Goal: Feedback & Contribution: Submit feedback/report problem

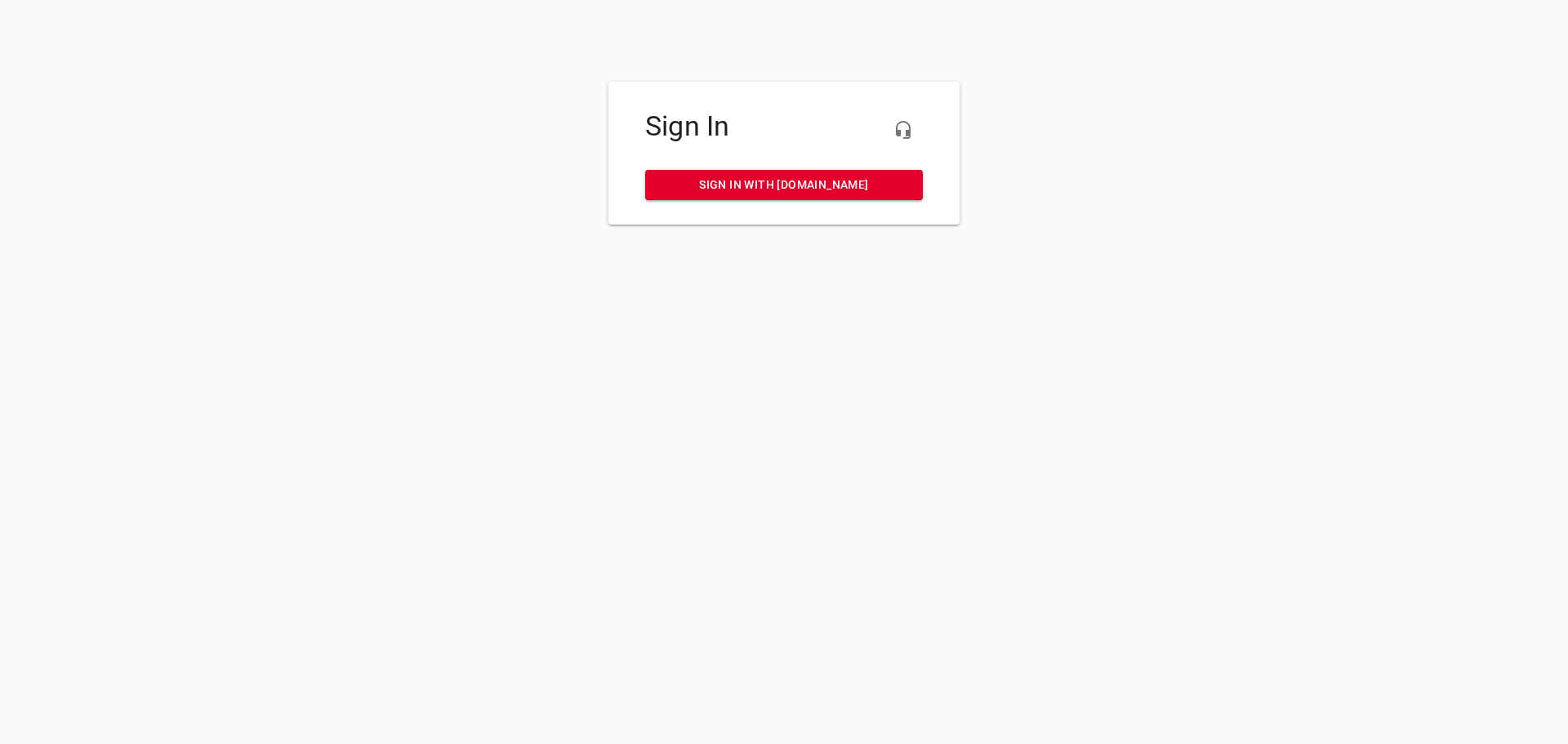
click at [770, 177] on span "Sign in with [DOMAIN_NAME]" at bounding box center [783, 185] width 252 height 21
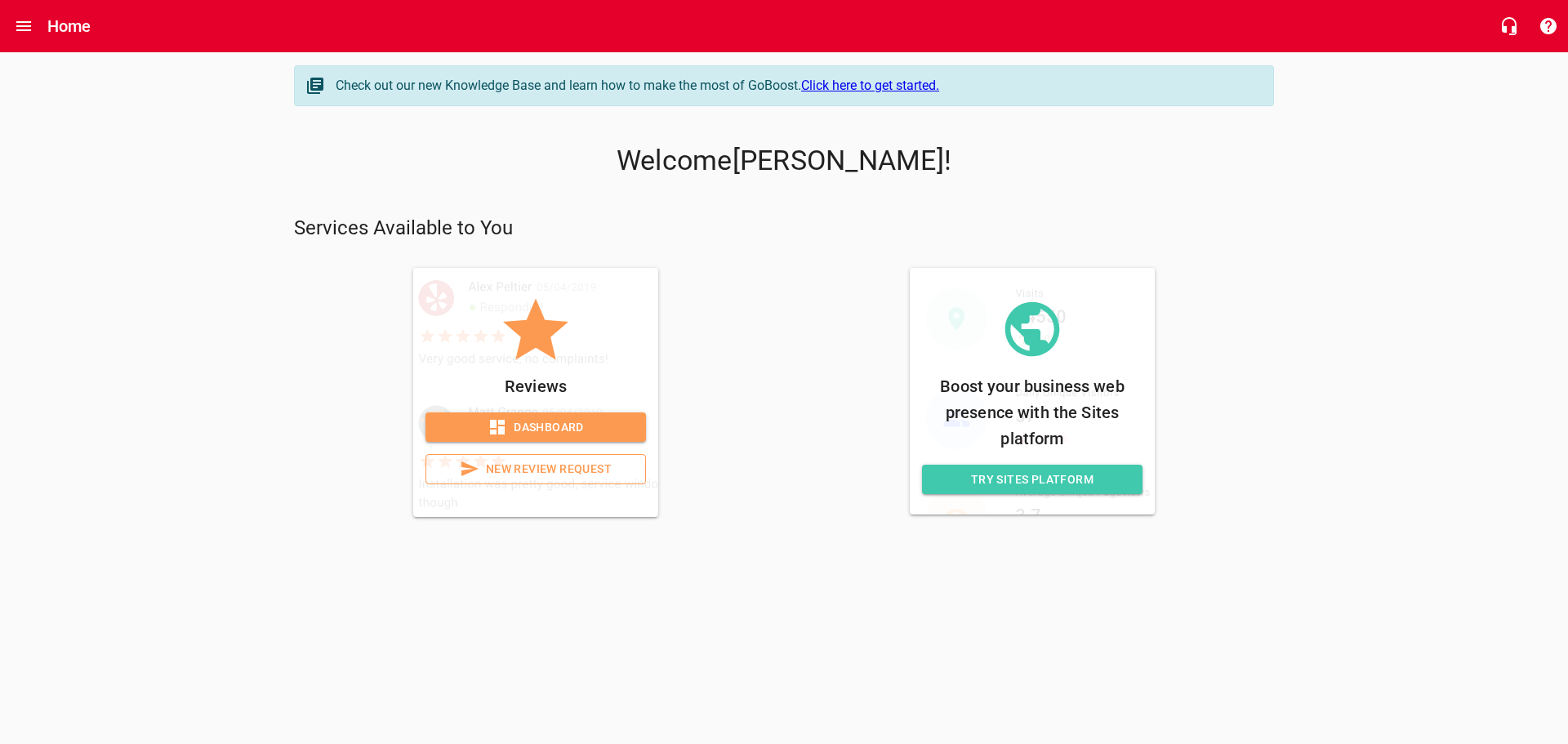
click at [564, 430] on span "Dashboard" at bounding box center [535, 428] width 195 height 21
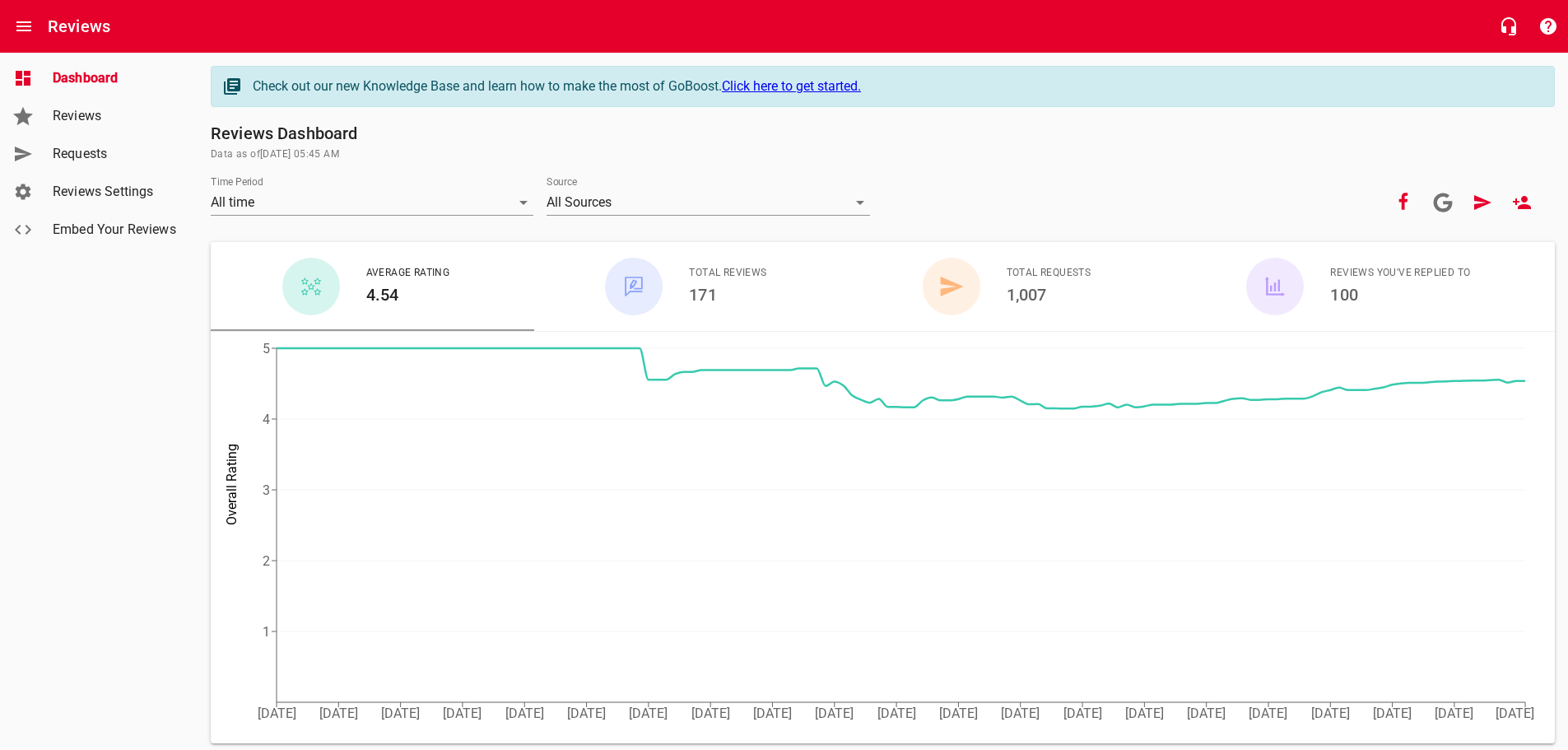
click at [77, 160] on span "Requests" at bounding box center [115, 154] width 125 height 20
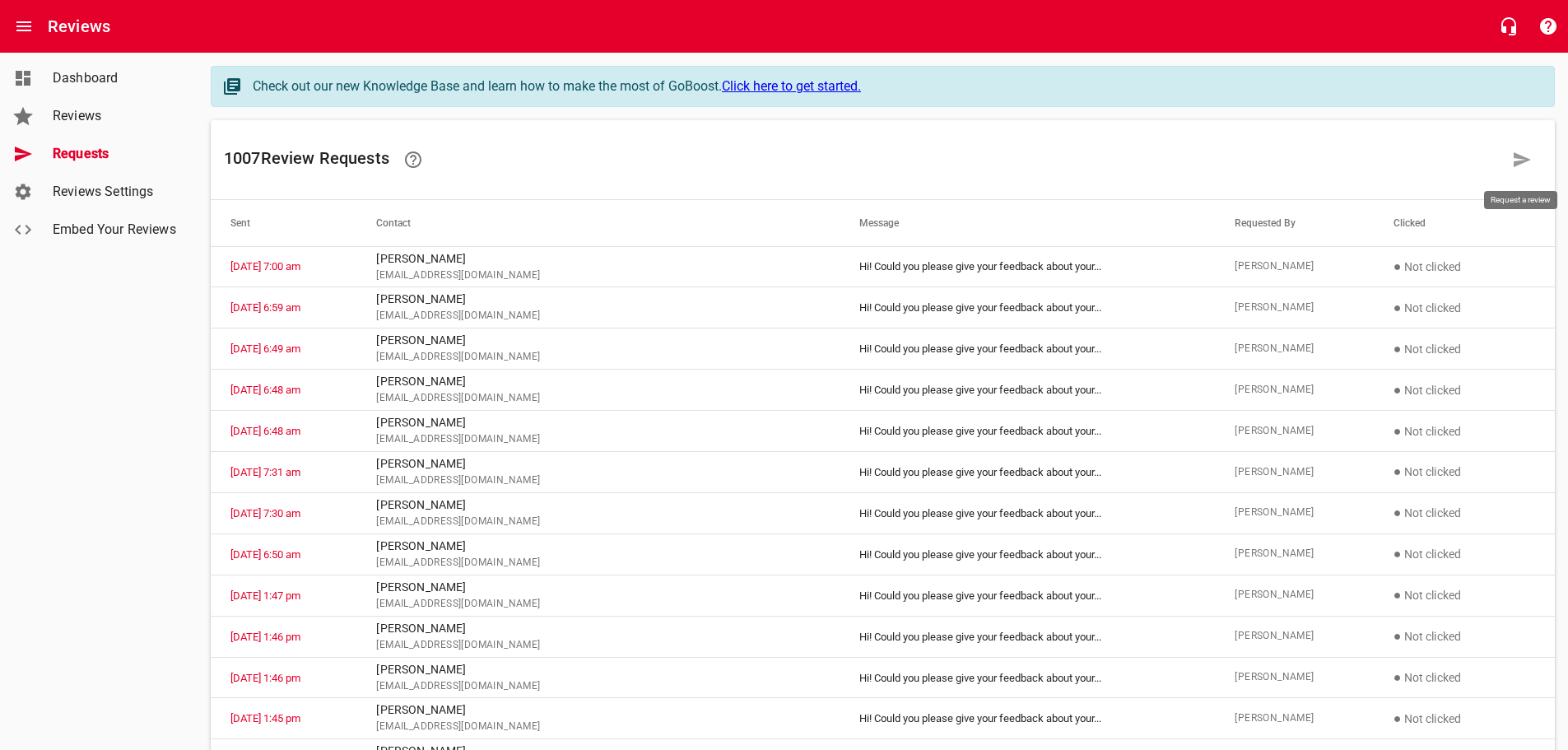
click at [1521, 162] on icon at bounding box center [1522, 159] width 17 height 14
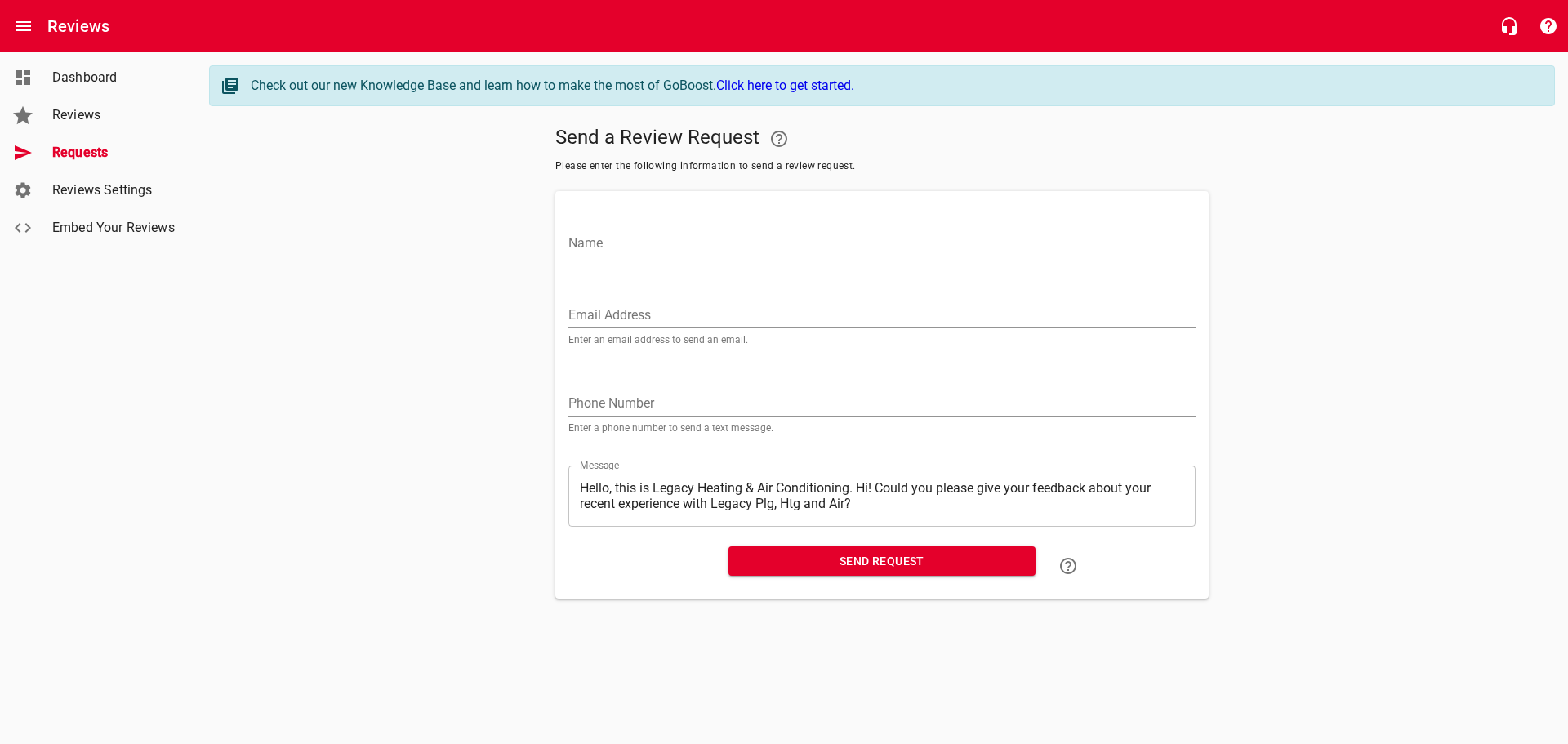
click at [585, 232] on input "Name" at bounding box center [882, 244] width 627 height 27
type input "l"
type input "Lesley Burwell"
paste input "LESLEYBURWELL@GMAIL.COM"
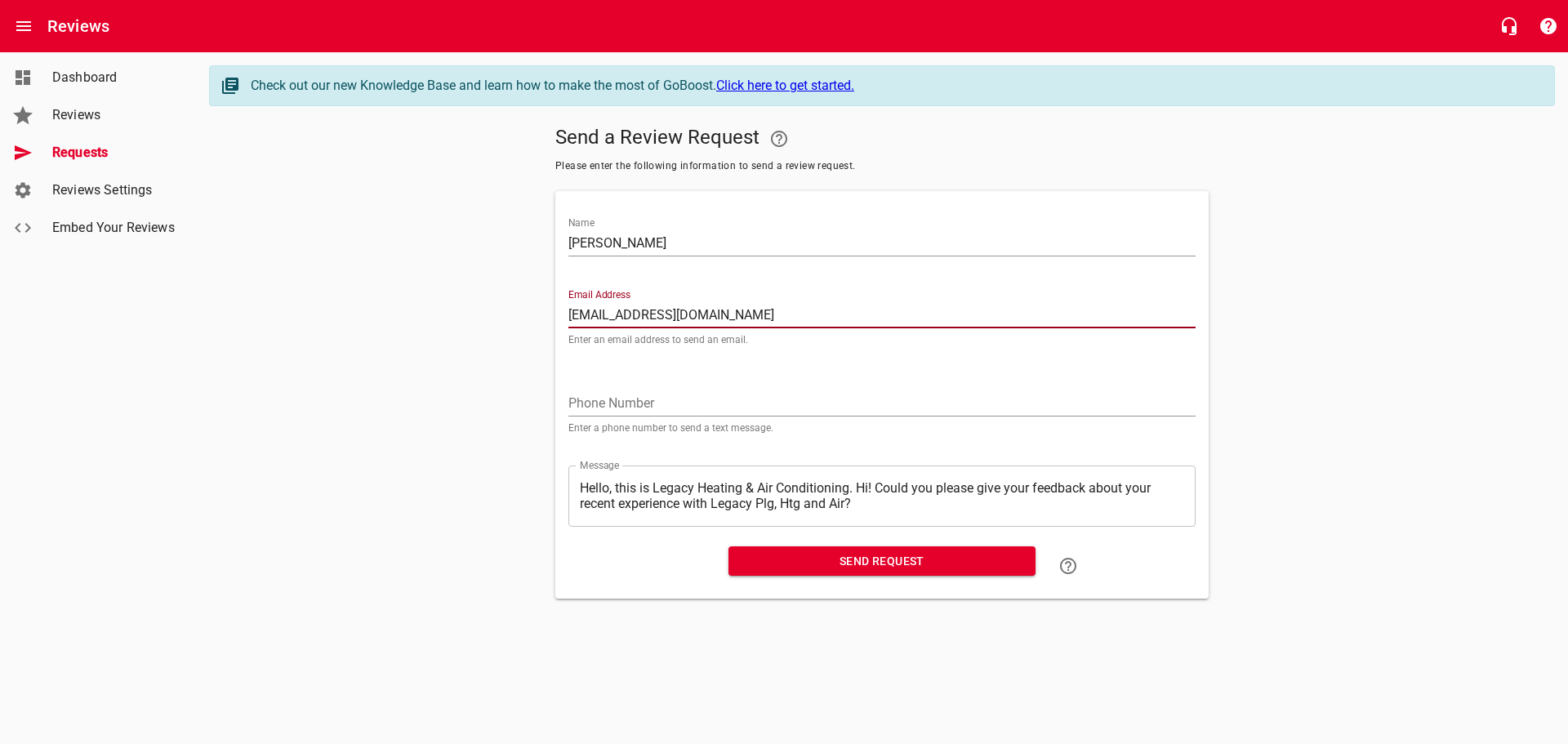
type input "LESLEYBURWELL@GMAIL.COM"
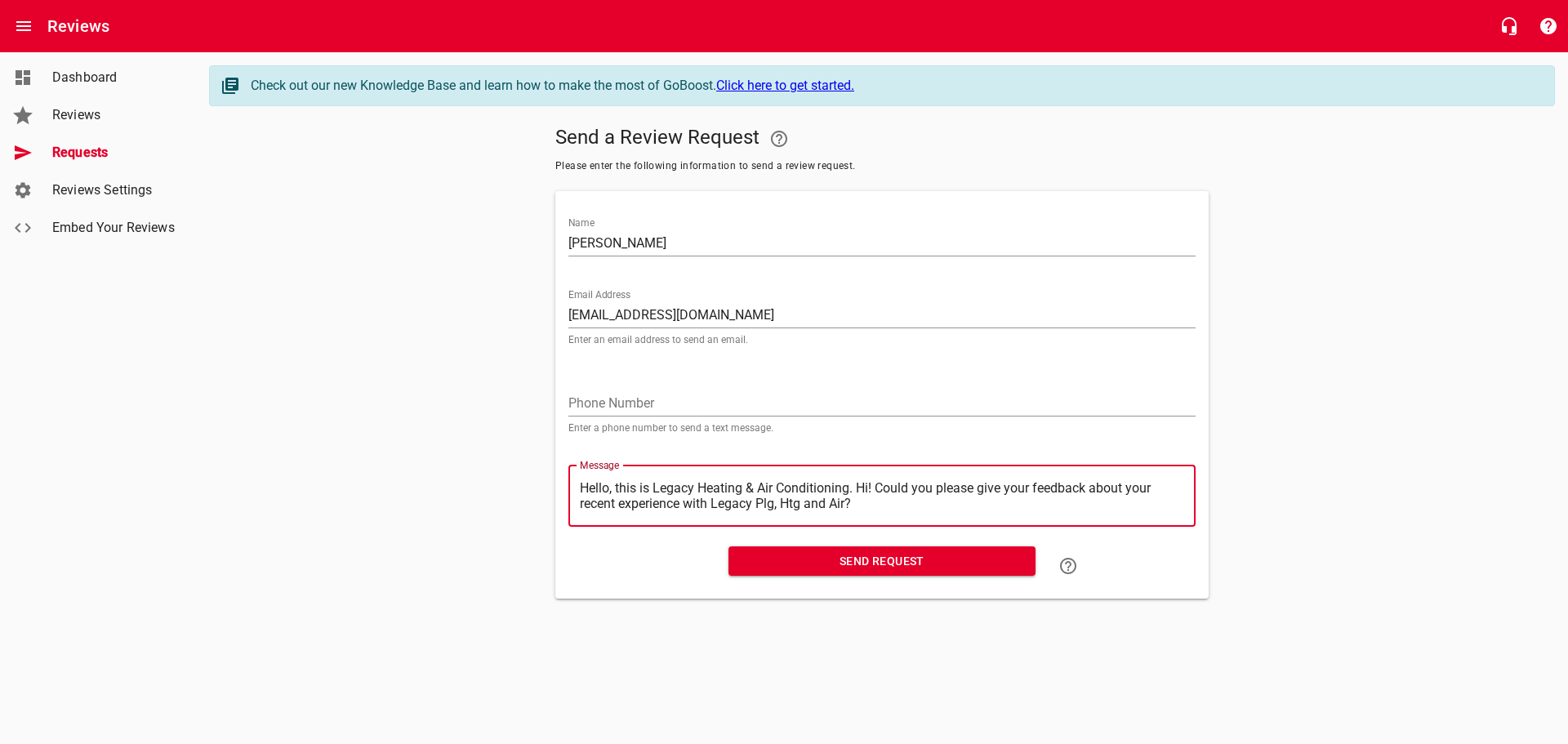
click at [859, 488] on textarea "Hello, this is Legacy Heating & Air Conditioning. Hi! Could you please give you…" at bounding box center [882, 495] width 605 height 31
type textarea "Hello, this is Legacy Heating & Air Conditioning.Hi! Could you please give your…"
type textarea "Hello, this is Legacy Heating & Air ConditioningHi! Could you please give your …"
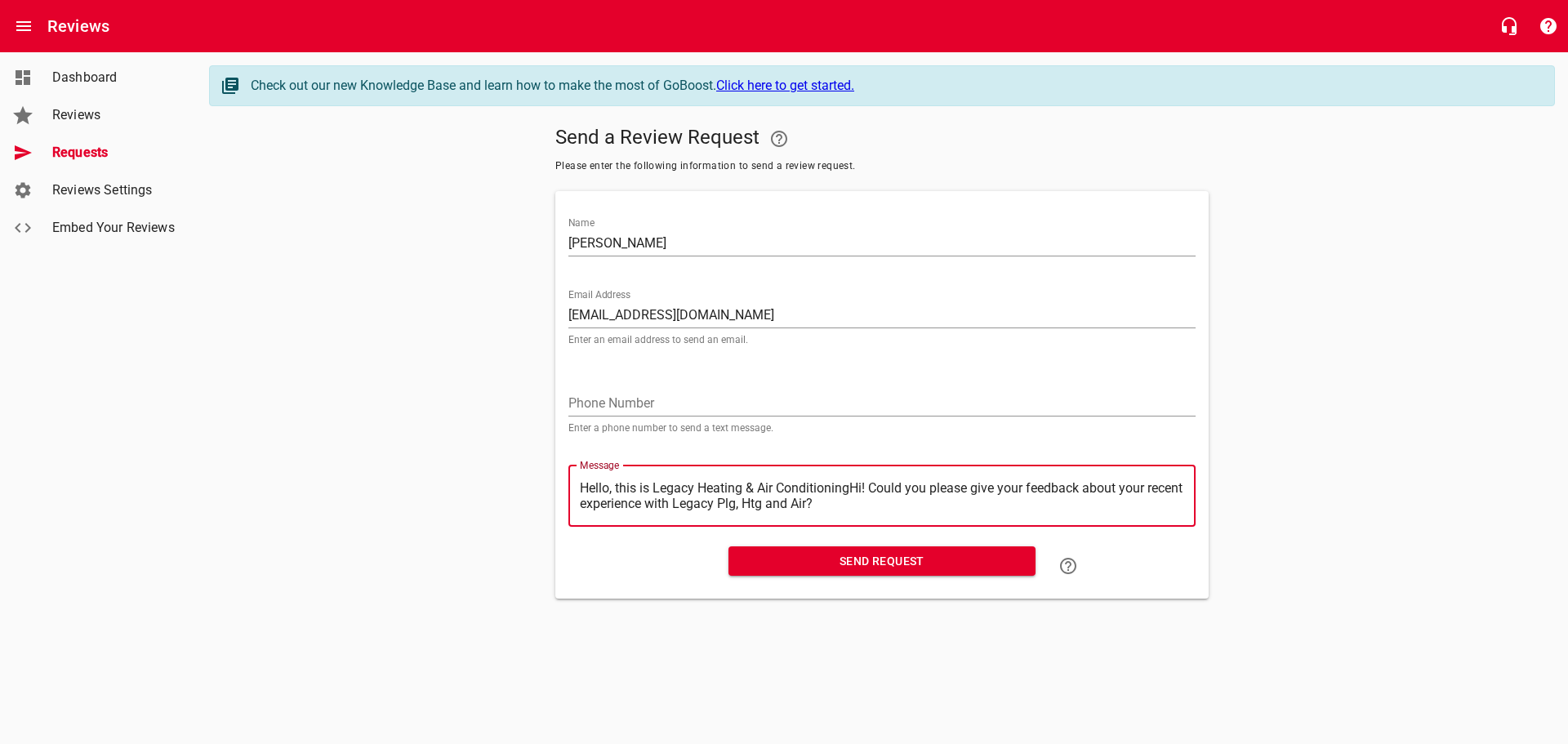
type textarea "Hello, this is Legacy Heating & Air ConditioninHi! Could you please give your f…"
type textarea "Hello, this is Legacy Heating & Air ConditioniHi! Could you please give your fe…"
type textarea "Hello, this is Legacy Heating & Air ConditionHi! Could you please give your fee…"
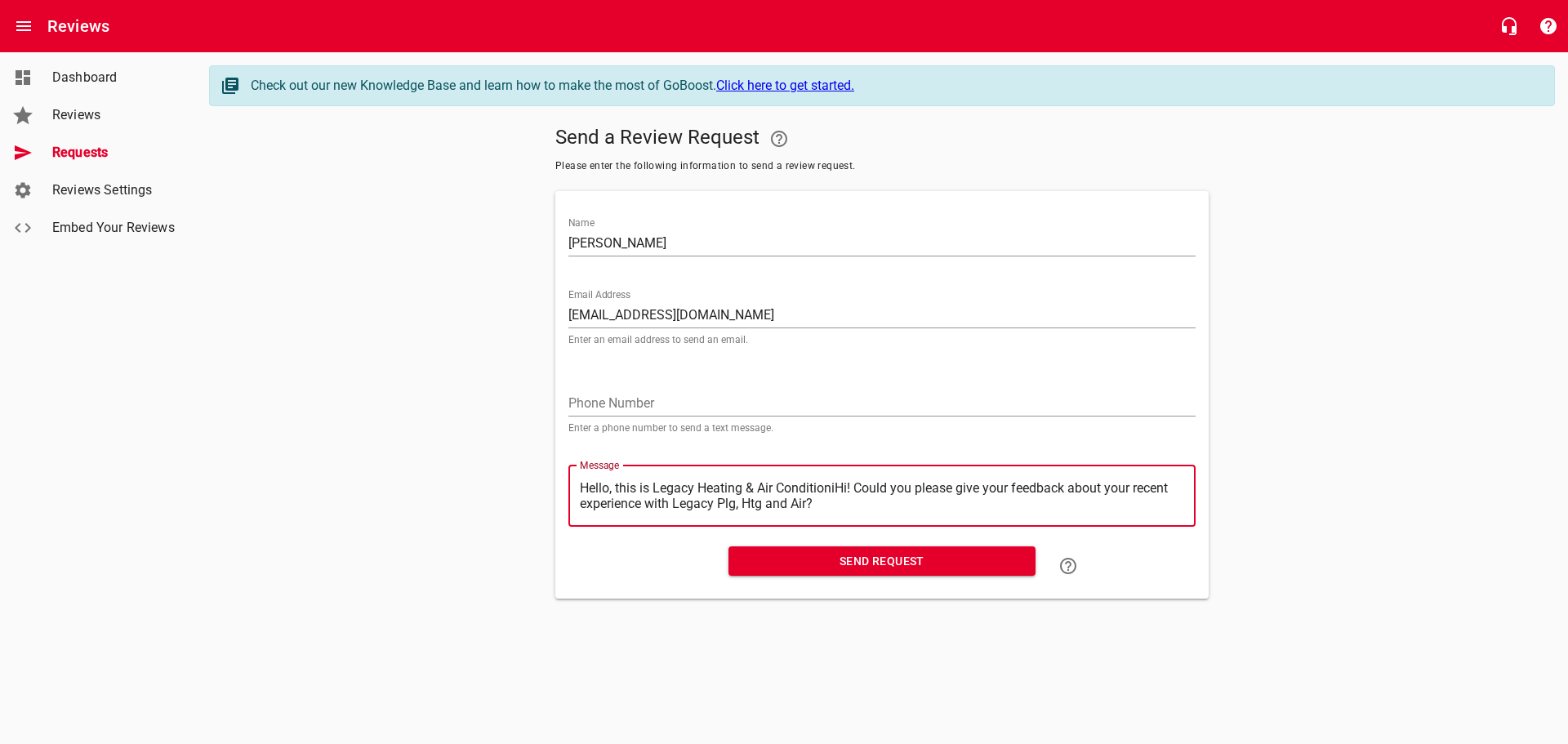
type textarea "Hello, this is Legacy Heating & Air ConditionHi! Could you please give your fee…"
type textarea "Hello, this is Legacy Heating & Air ConditioHi! Could you please give your feed…"
type textarea "Hello, this is Legacy Heating & Air ConditiHi! Could you please give your feedb…"
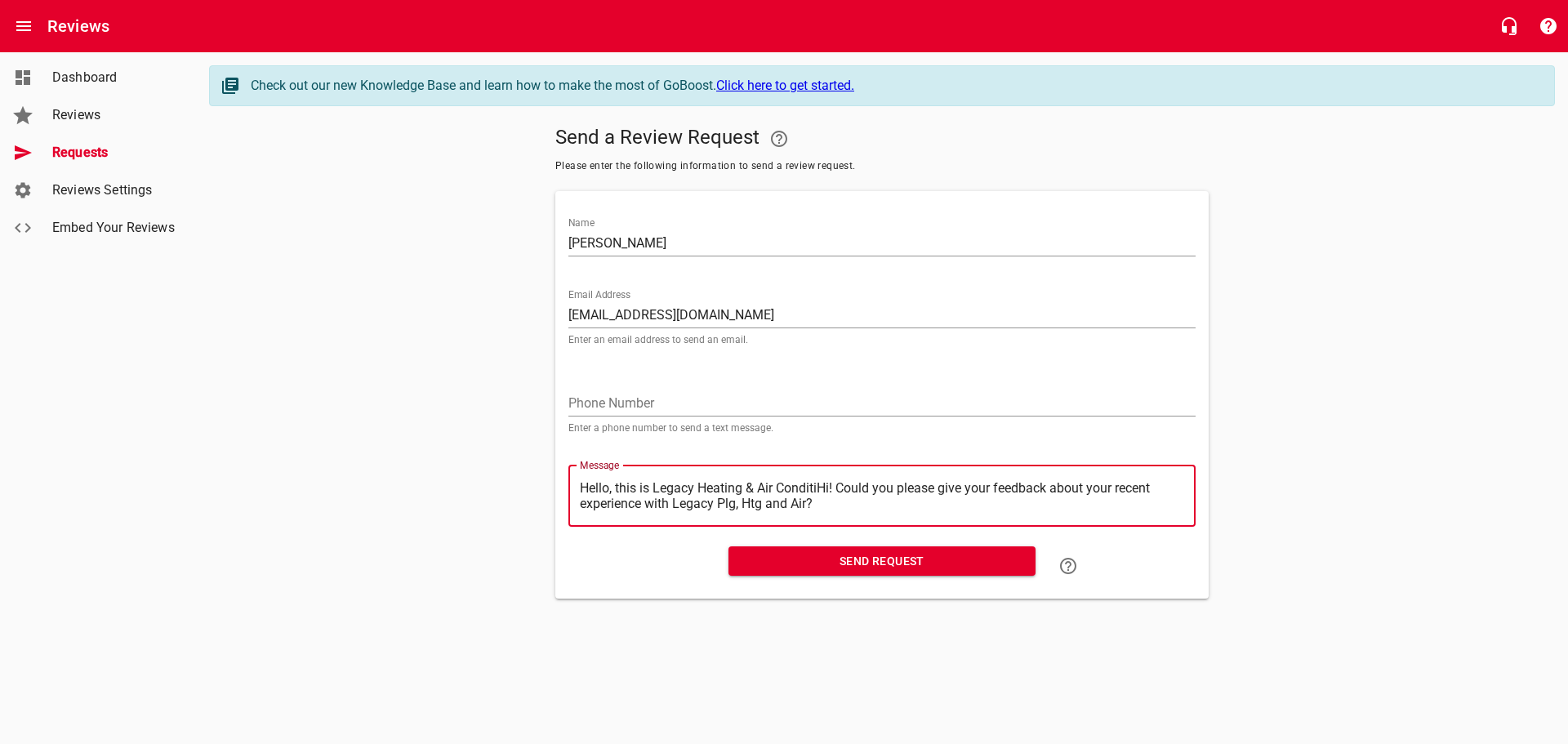
type textarea "Hello, this is Legacy Heating & Air ConditHi! Could you please give your feedba…"
type textarea "Hello, this is Legacy Heating & Air CondiHi! Could you please give your feedbac…"
type textarea "Hello, this is Legacy Heating & Air CondHi! Could you please give your feedback…"
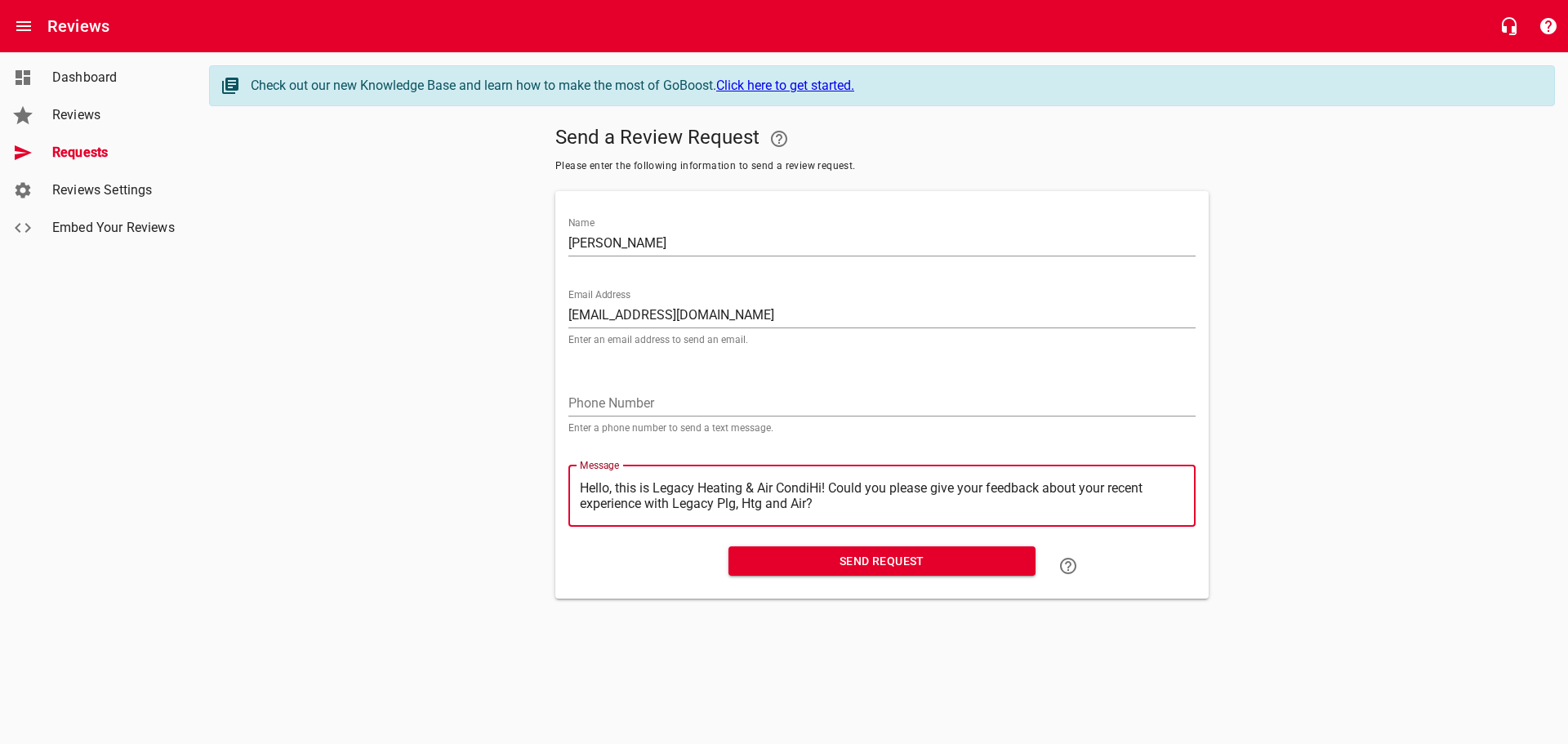
type textarea "Hello, this is Legacy Heating & Air CondHi! Could you please give your feedback…"
type textarea "Hello, this is Legacy Heating & Air ConHi! Could you please give your feedback …"
type textarea "Hello, this is Legacy Heating & Air CoHi! Could you please give your feedback a…"
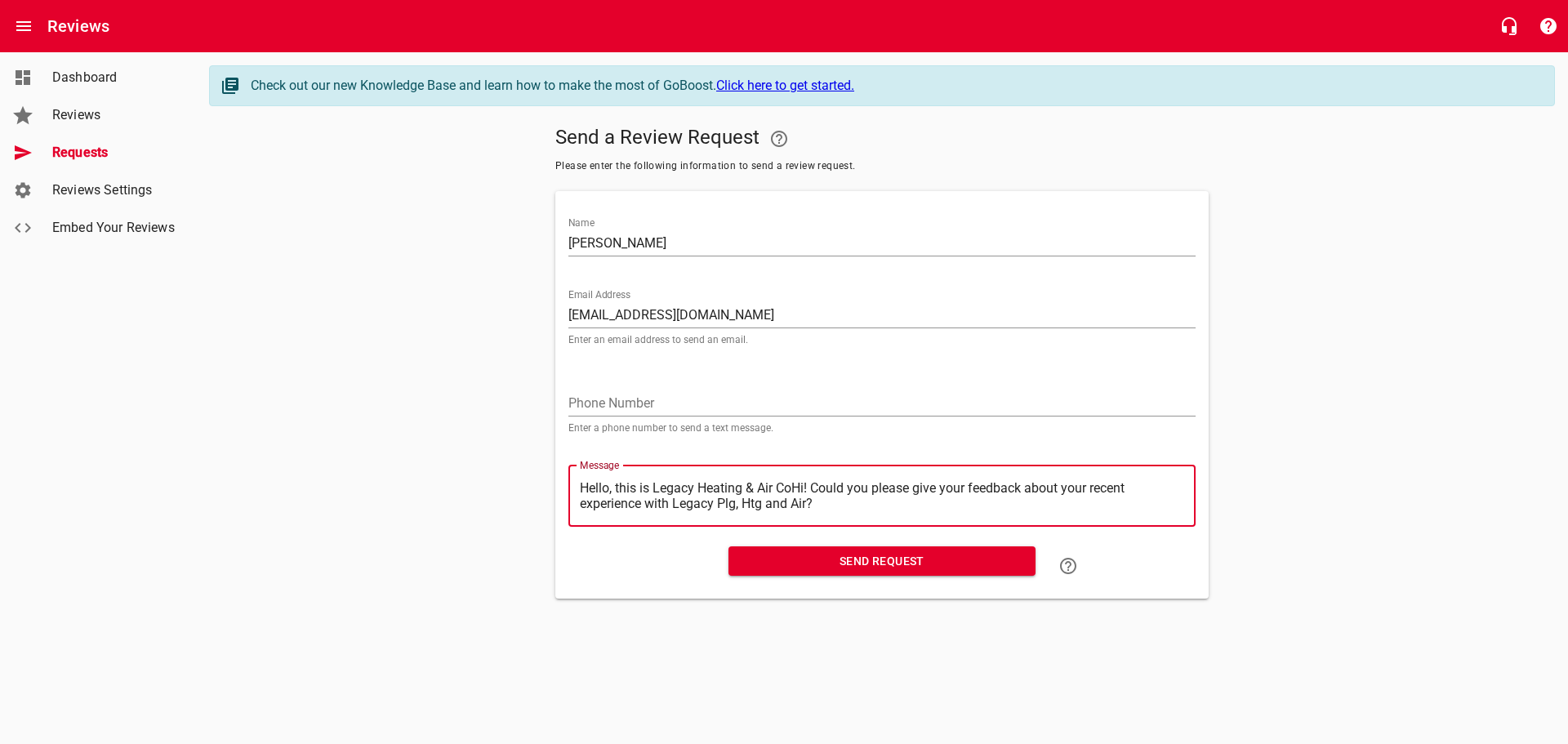
type textarea "Hello, this is Legacy Heating & Air CHi! Could you please give your feedback ab…"
type textarea "Hello, this is Legacy Heating & Air Hi! Could you please give your feedback abo…"
type textarea "Hello, this is Legacy Heating & AirHi! Could you please give your feedback abou…"
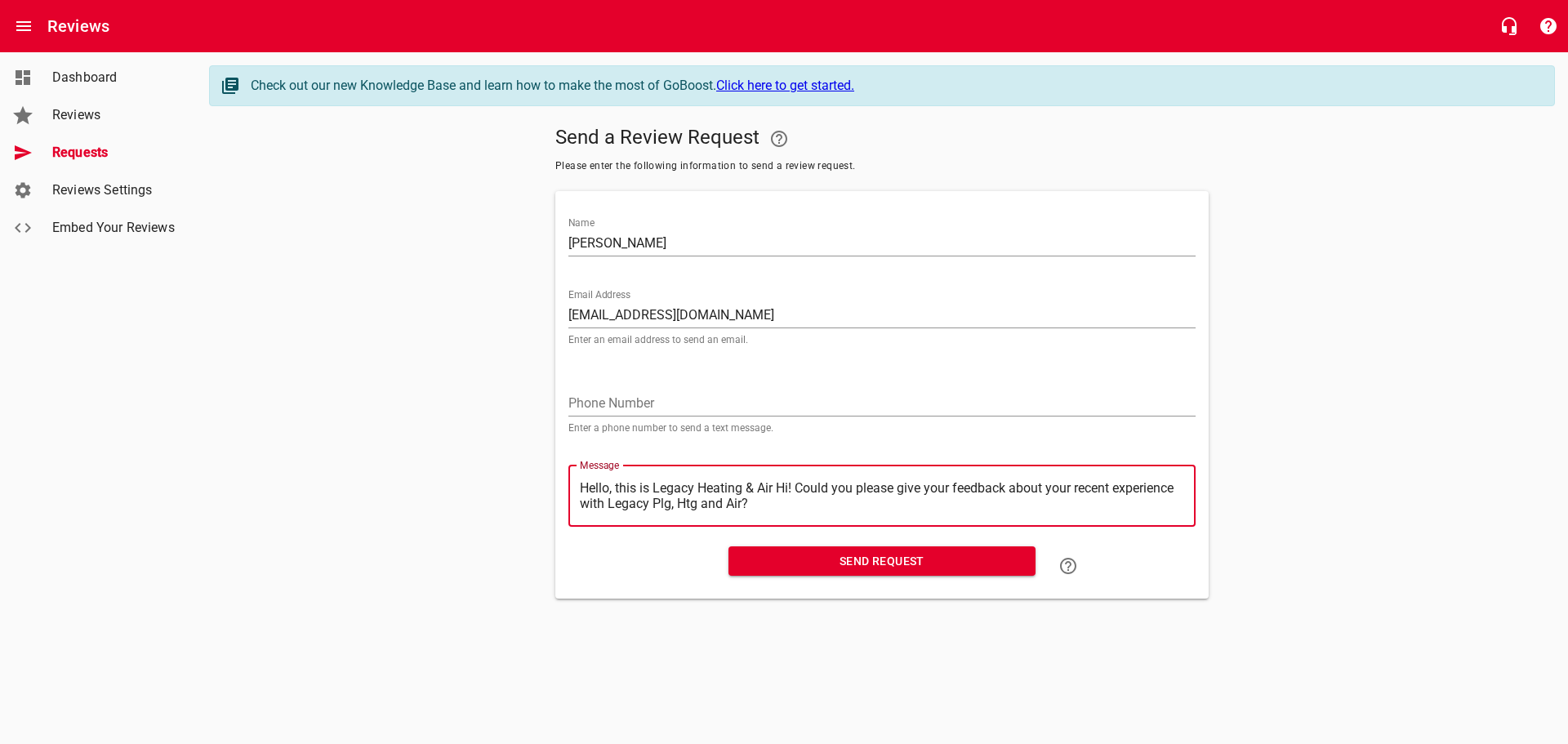
type textarea "Hello, this is Legacy Heating & AirHi! Could you please give your feedback abou…"
type textarea "Hello, this is Legacy Heating & AiHi! Could you please give your feedback about…"
type textarea "Hello, this is Legacy Heating & AHi! Could you please give your feedback about …"
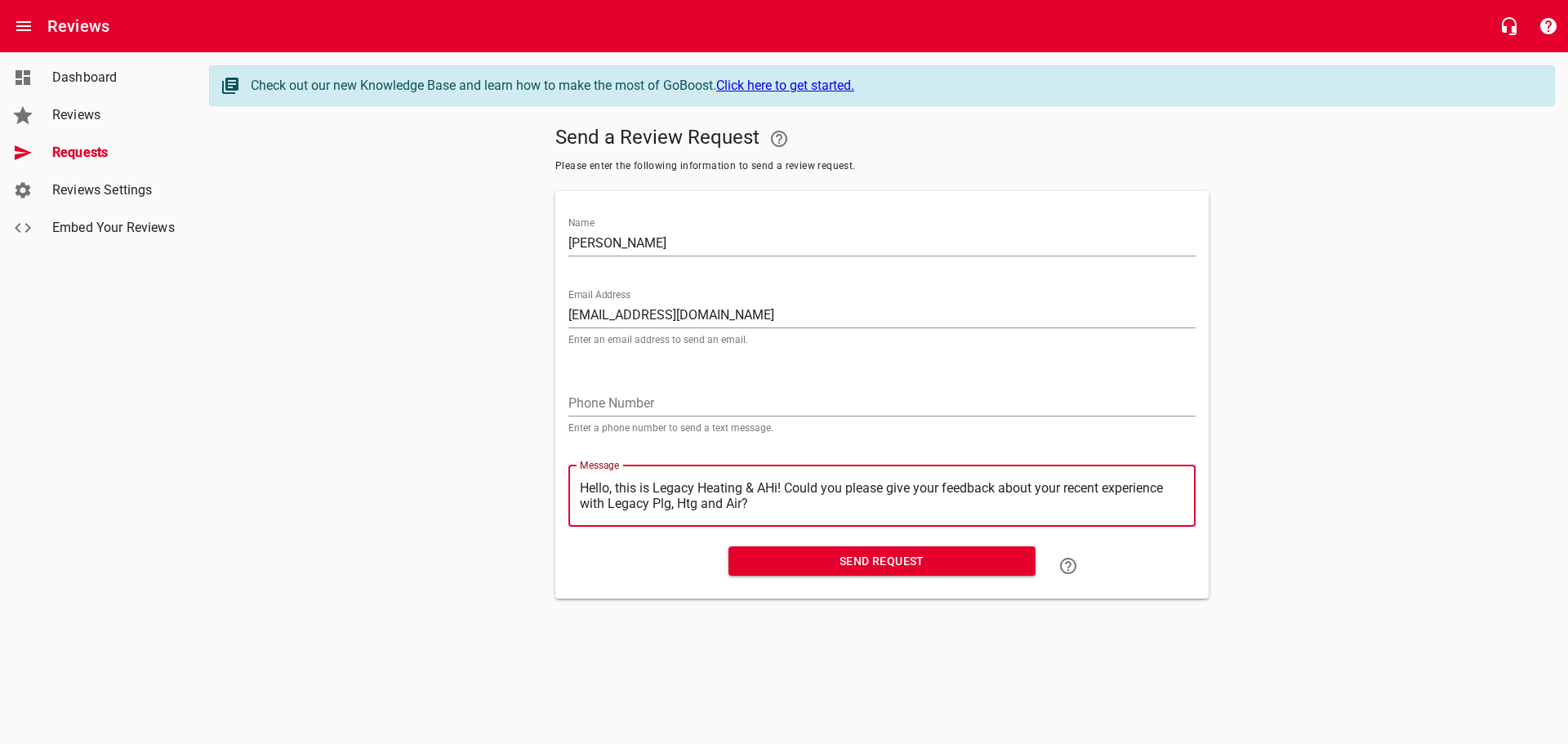
type textarea "Hello, this is Legacy Heating & Hi! Could you please give your feedback about y…"
type textarea "Hello, this is Legacy Heating &Hi! Could you please give your feedback about yo…"
type textarea "Hello, this is Legacy Heating Hi! Could you please give your feedback about you…"
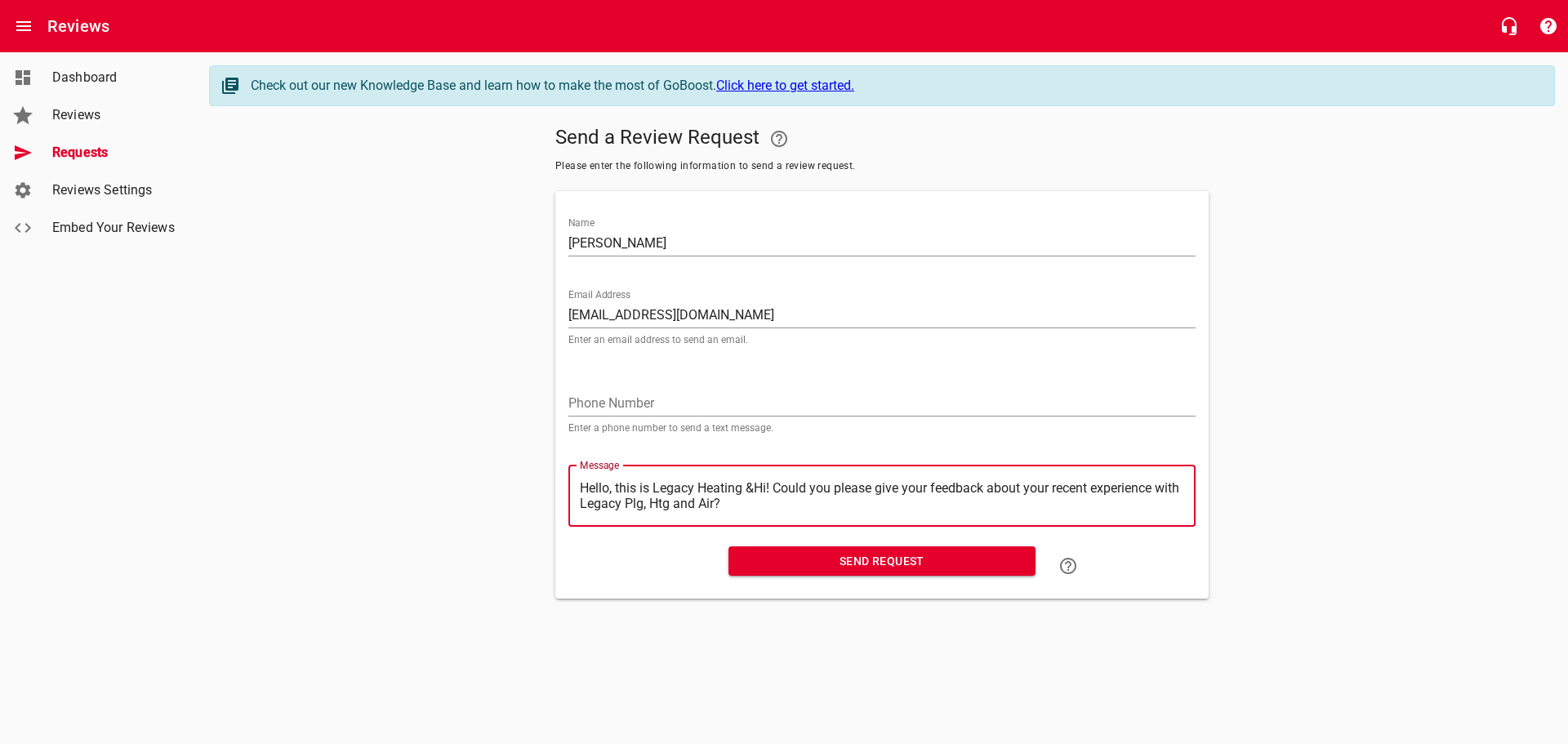
type textarea "Hello, this is Legacy Heating Hi! Could you please give your feedback about you…"
type textarea "Hello, this is Legacy HeatingHi! Could you please give your feedback about your…"
type textarea "Hello, this is Legacy HeatinHi! Could you please give your feedback about your …"
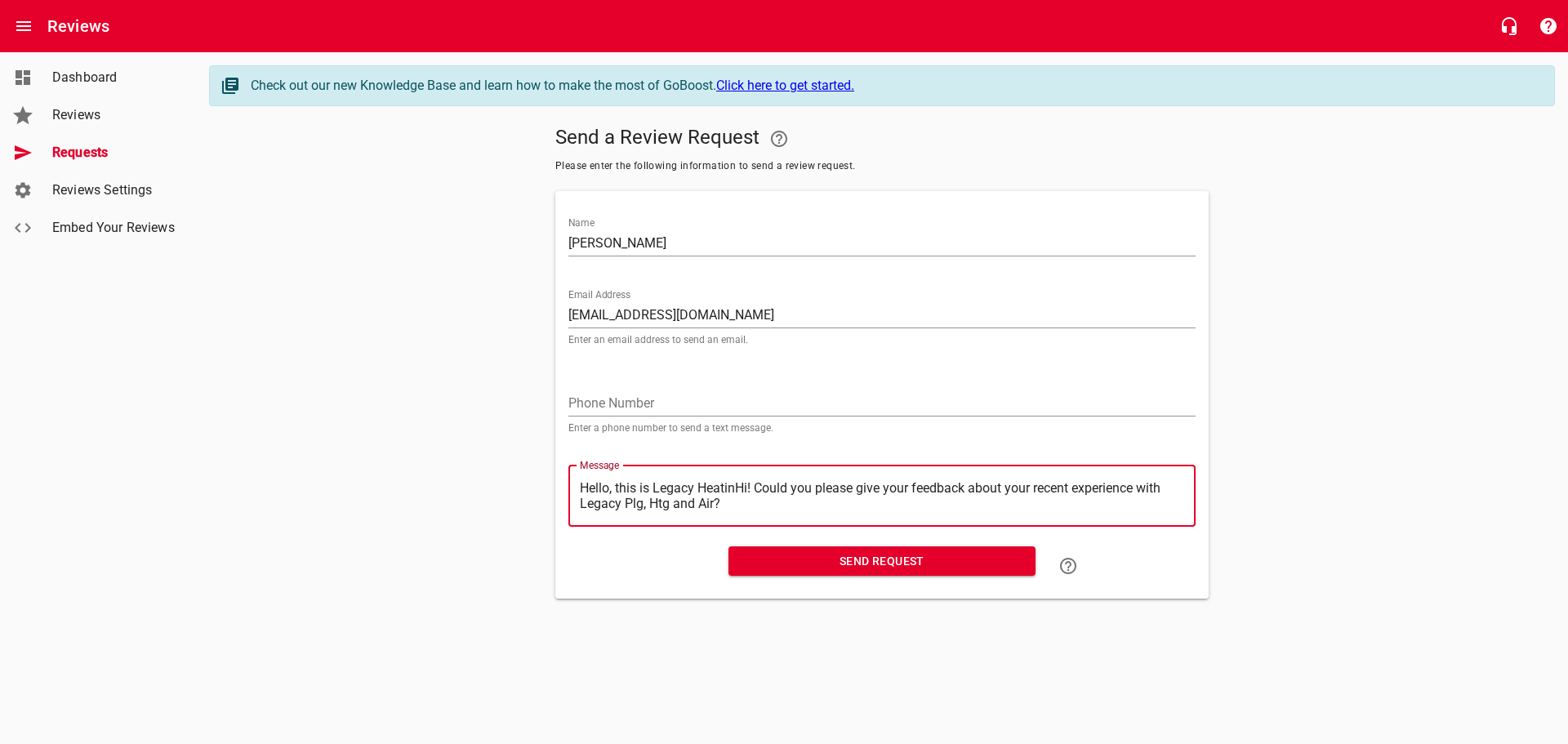
type textarea "Hello, this is Legacy HeatiHi! Could you please give your feedback about your r…"
type textarea "Hello, this is Legacy HeatHi! Could you please give your feedback about your re…"
type textarea "Hello, this is Legacy HeaHi! Could you please give your feedback about your rec…"
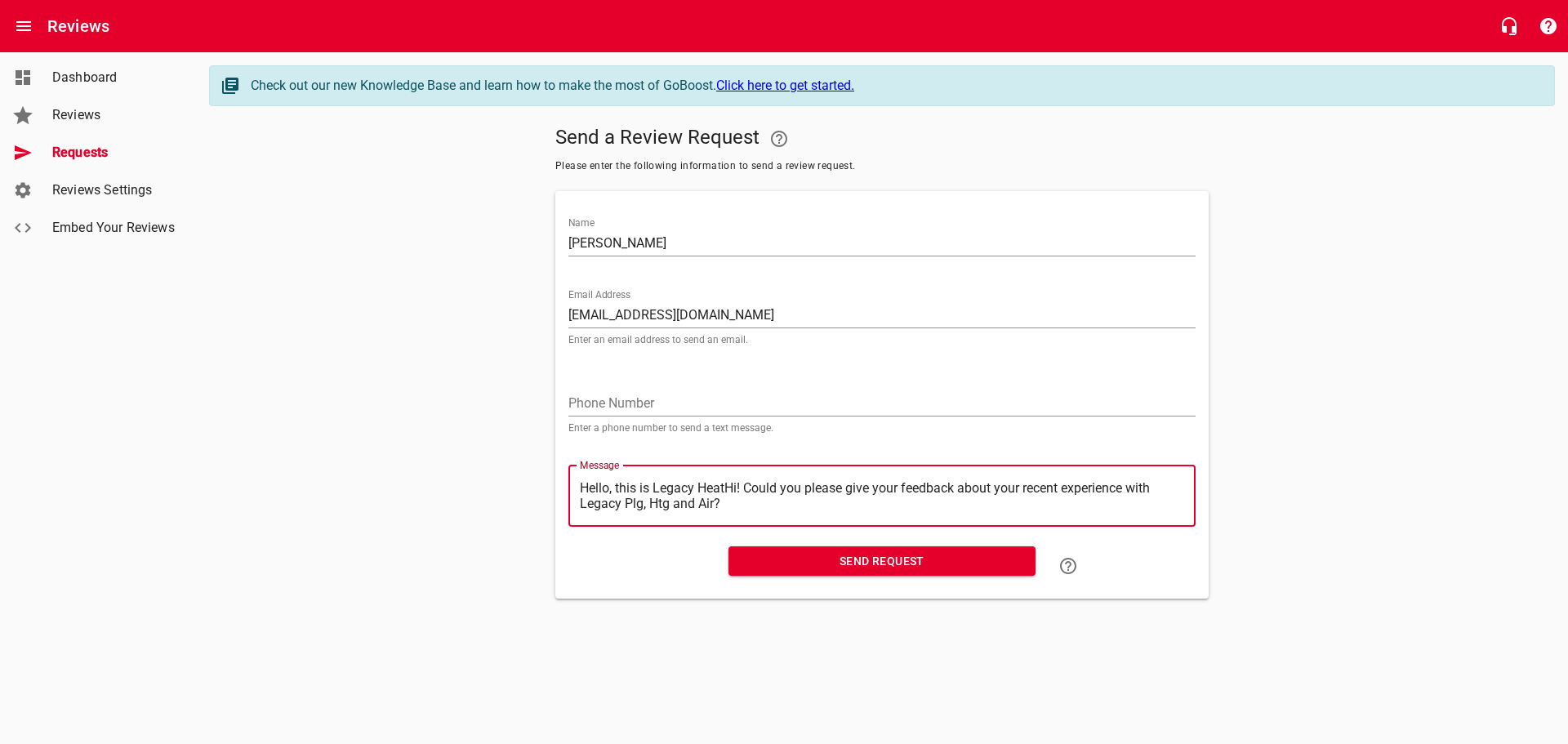
type textarea "Hello, this is Legacy HeaHi! Could you please give your feedback about your rec…"
type textarea "Hello, this is Legacy HeHi! Could you please give your feedback about your rece…"
type textarea "Hello, this is Legacy HHi! Could you please give your feedback about your recen…"
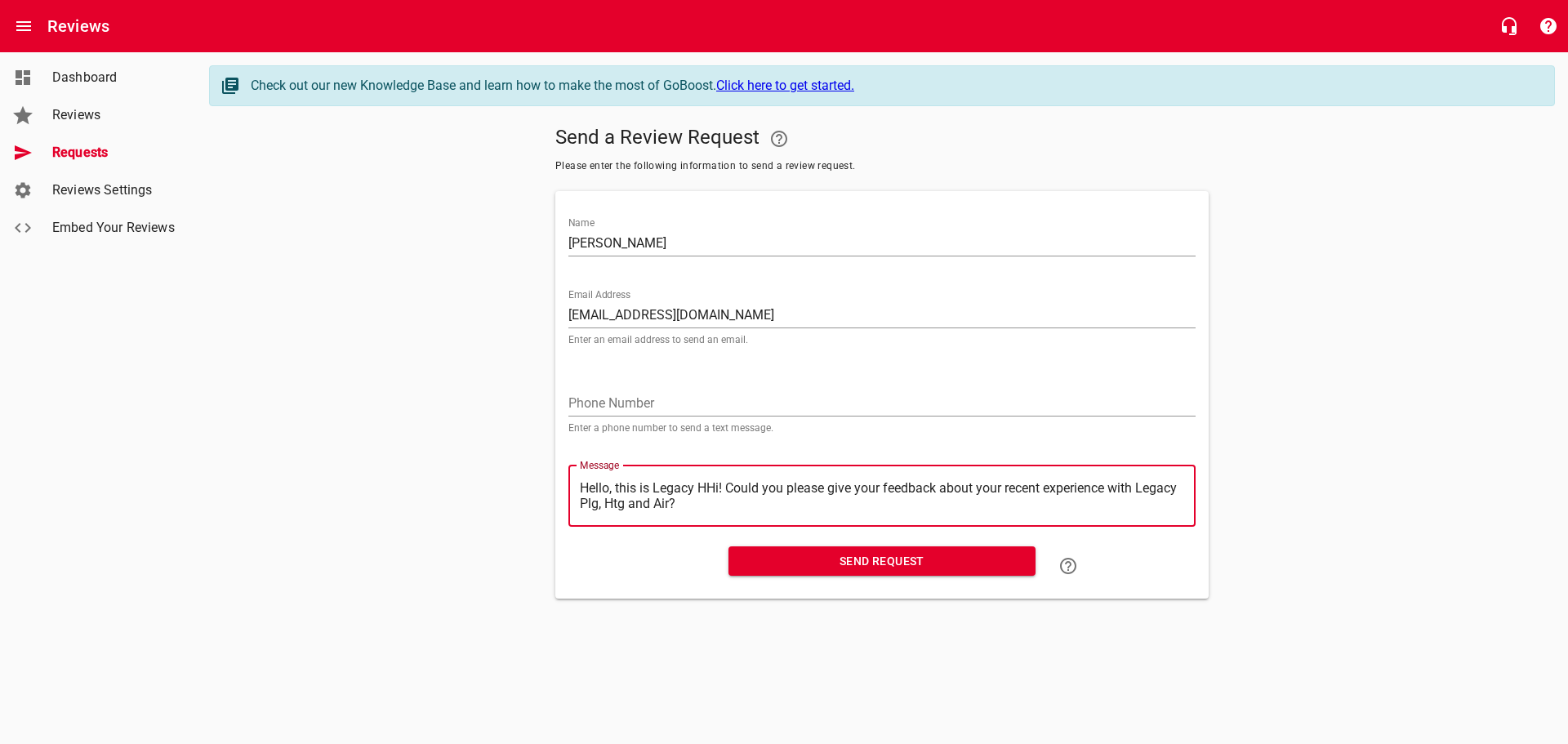
type textarea "Hello, this is Legacy Hi! Could you please give your feedback about your recent…"
type textarea "Hello, this is LegacyHi! Could you please give your feedback about your recent …"
type textarea "Hello, this is LegacHi! Could you please give your feedback about your recent e…"
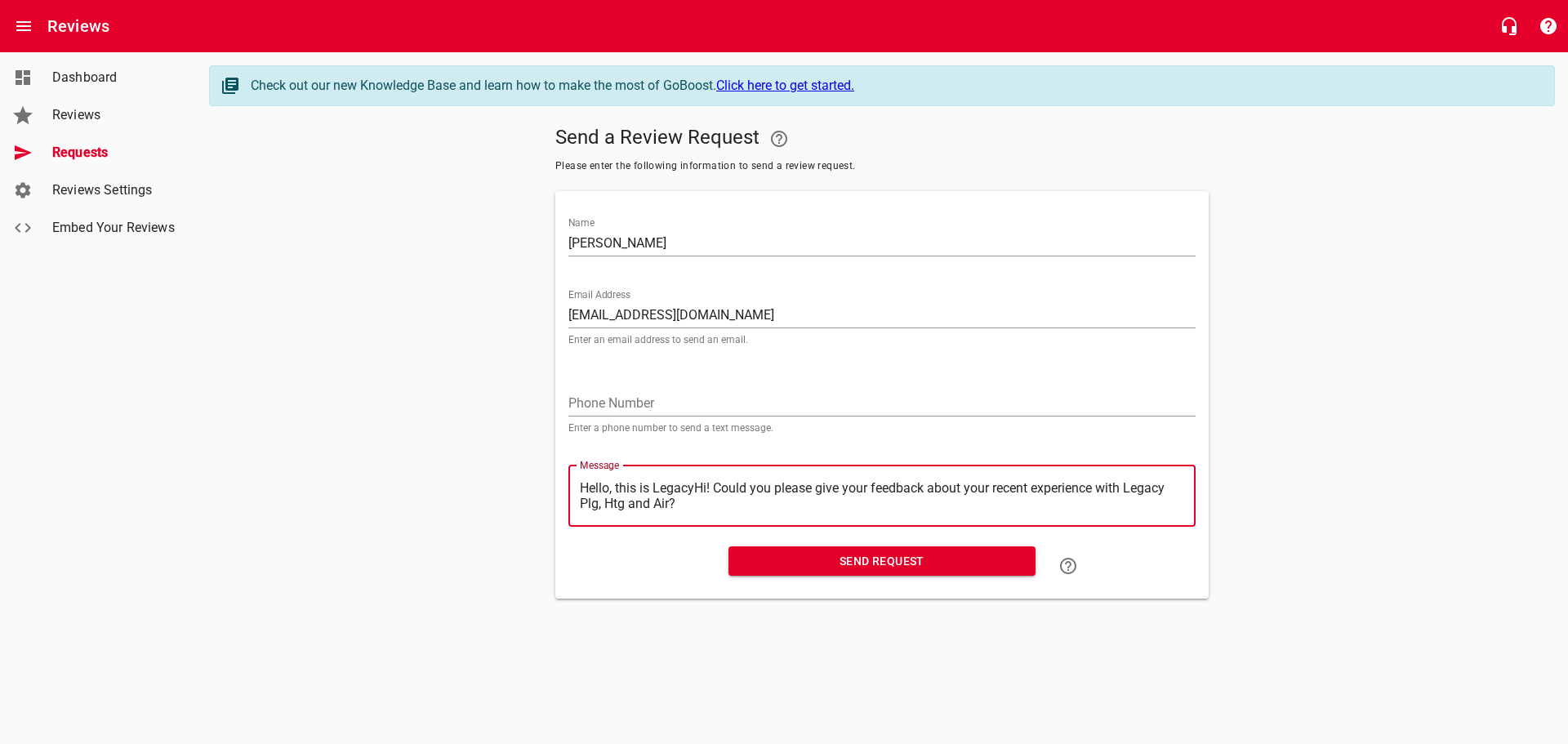
type textarea "Hello, this is LegacHi! Could you please give your feedback about your recent e…"
type textarea "Hello, this is LegaHi! Could you please give your feedback about your recent ex…"
type textarea "Hello, this is LegHi! Could you please give your feedback about your recent exp…"
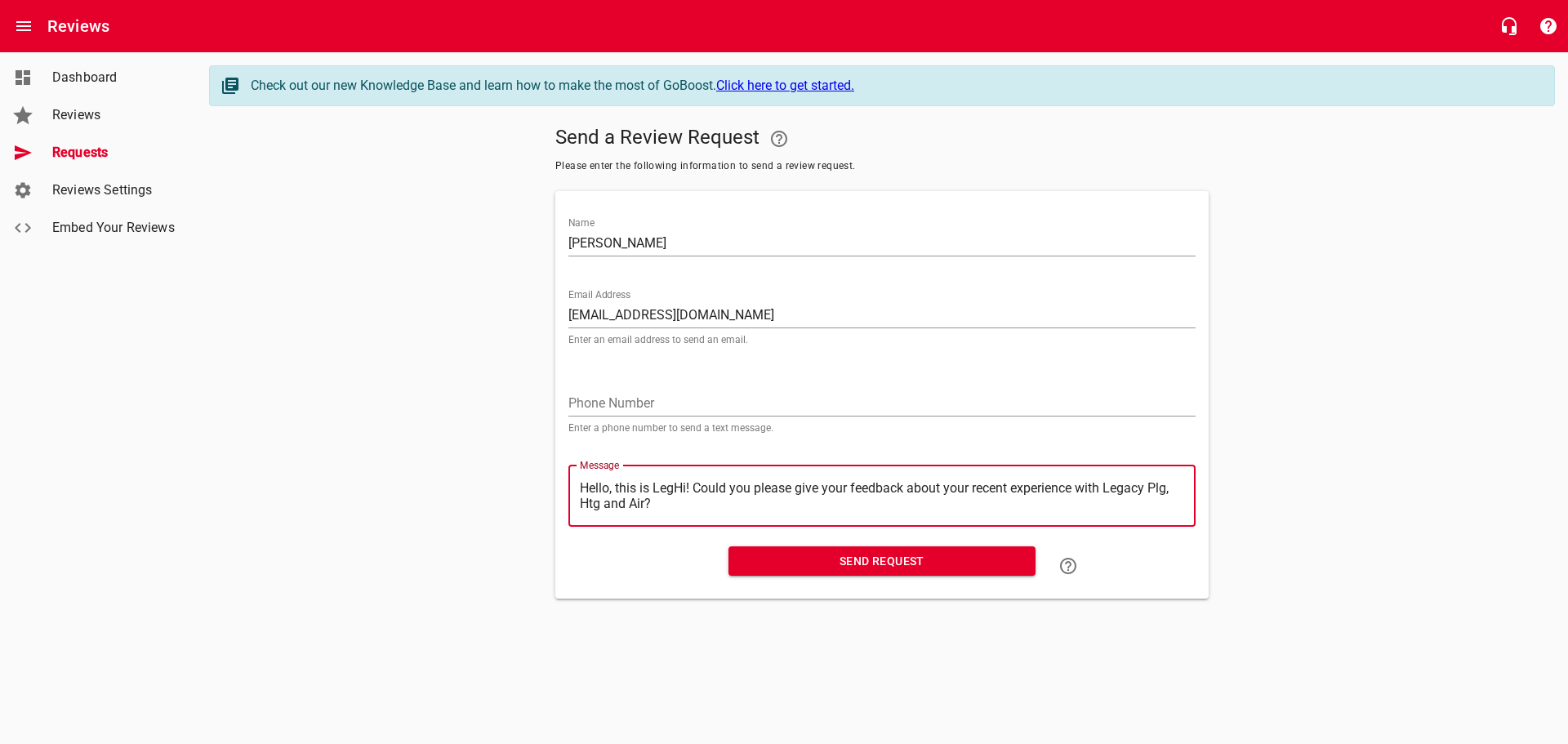
type textarea "Hello, this is LeHi! Could you please give your feedback about your recent expe…"
type textarea "Hello, this is LHi! Could you please give your feedback about your recent exper…"
type textarea "Hello, this is Hi! Could you please give your feedback about your recent experi…"
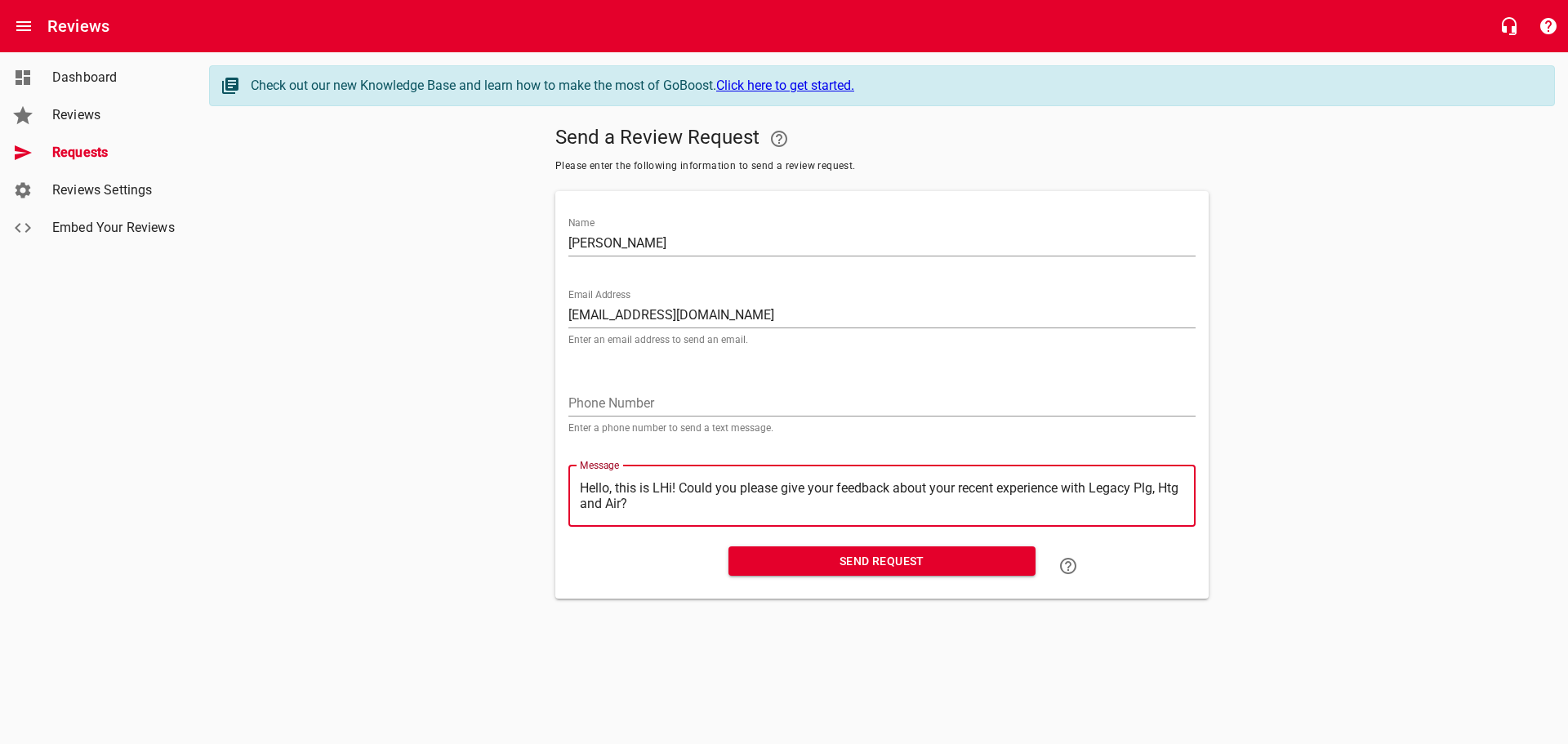
type textarea "Hello, this is Hi! Could you please give your feedback about your recent experi…"
type textarea "Hello, this isHi! Could you please give your feedback about your recent experie…"
type textarea "Hello, this iHi! Could you please give your feedback about your recent experien…"
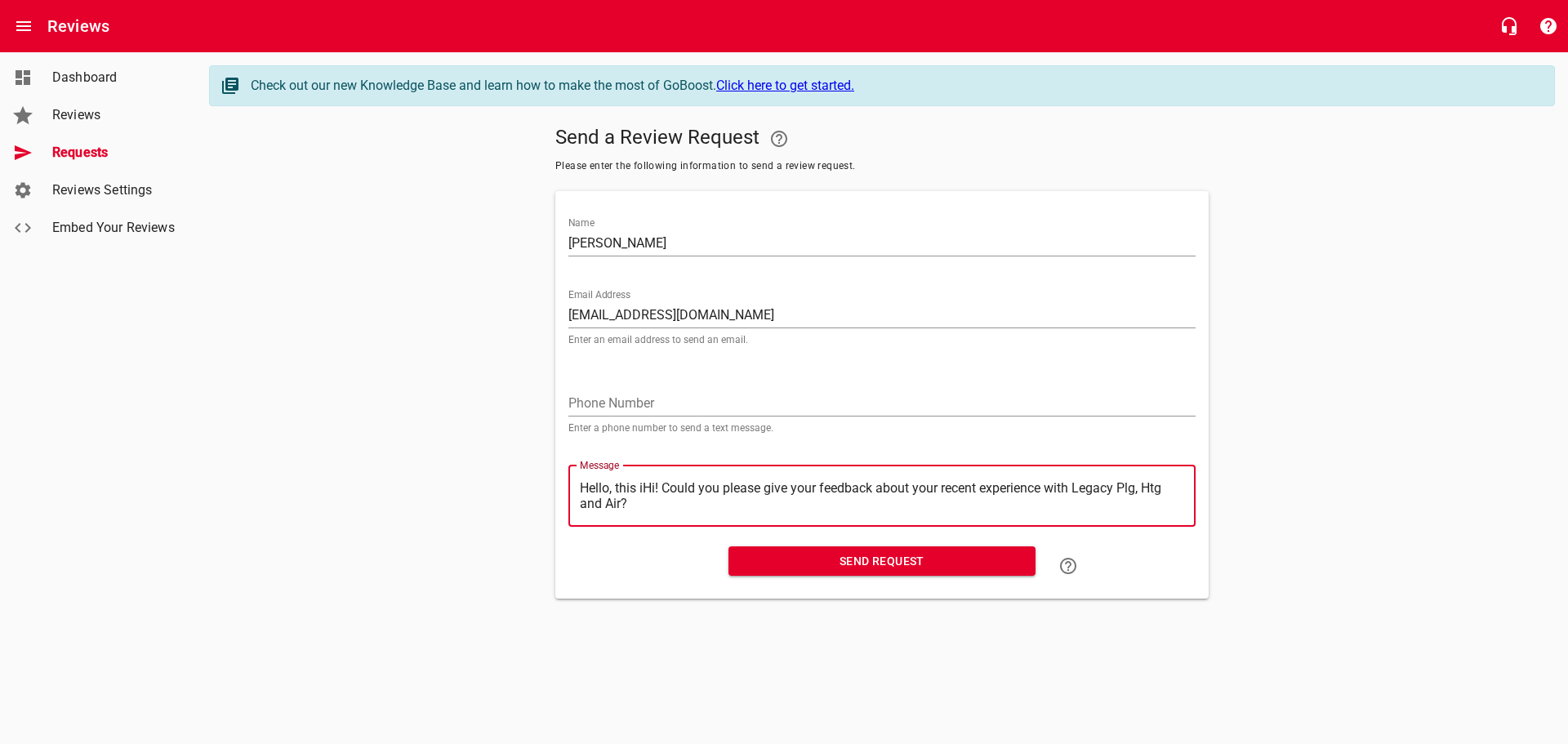
type textarea "Hello, this Hi! Could you please give your feedback about your recent experienc…"
type textarea "Hello, thisHi! Could you please give your feedback about your recent experience…"
type textarea "Hello, thiHi! Could you please give your feedback about your recent experience …"
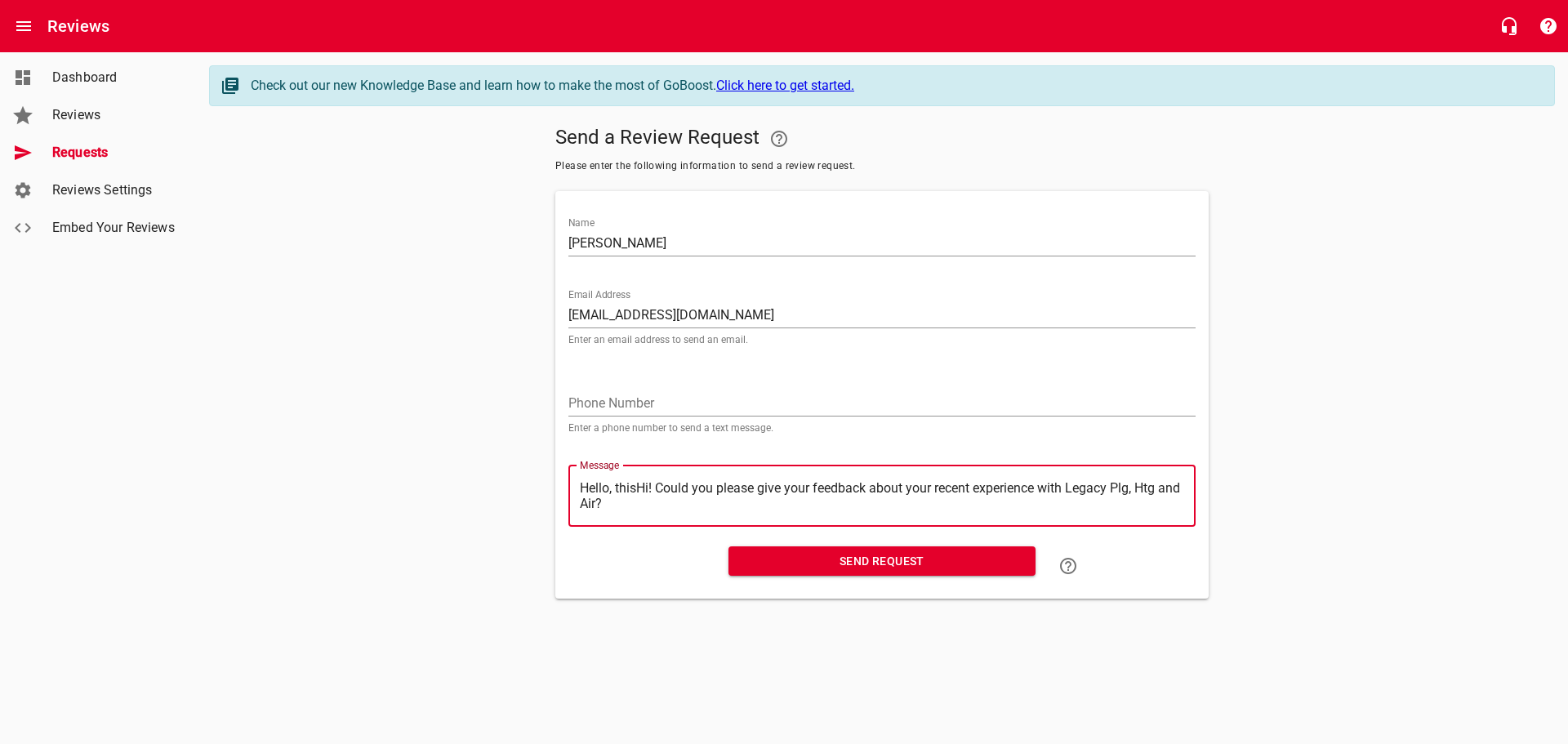
type textarea "Hello, thiHi! Could you please give your feedback about your recent experience …"
type textarea "Hello, thHi! Could you please give your feedback about your recent experience w…"
type textarea "Hello, tHi! Could you please give your feedback about your recent experience wi…"
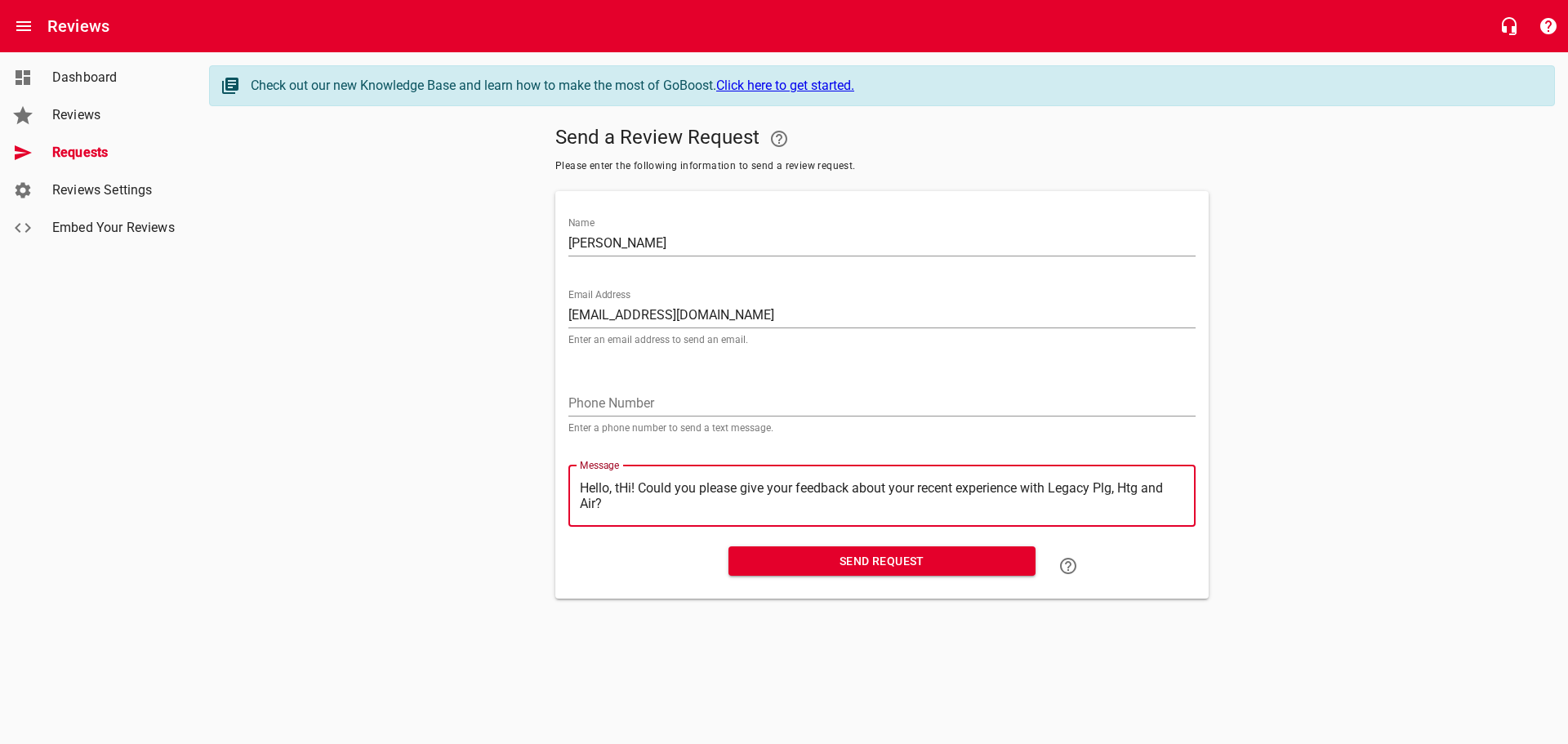
type textarea "Hello, Hi! Could you please give your feedback about your recent experience wit…"
type textarea "Hello,Hi! Could you please give your feedback about your recent experience with…"
type textarea "HelloHi! Could you please give your feedback about your recent experience with …"
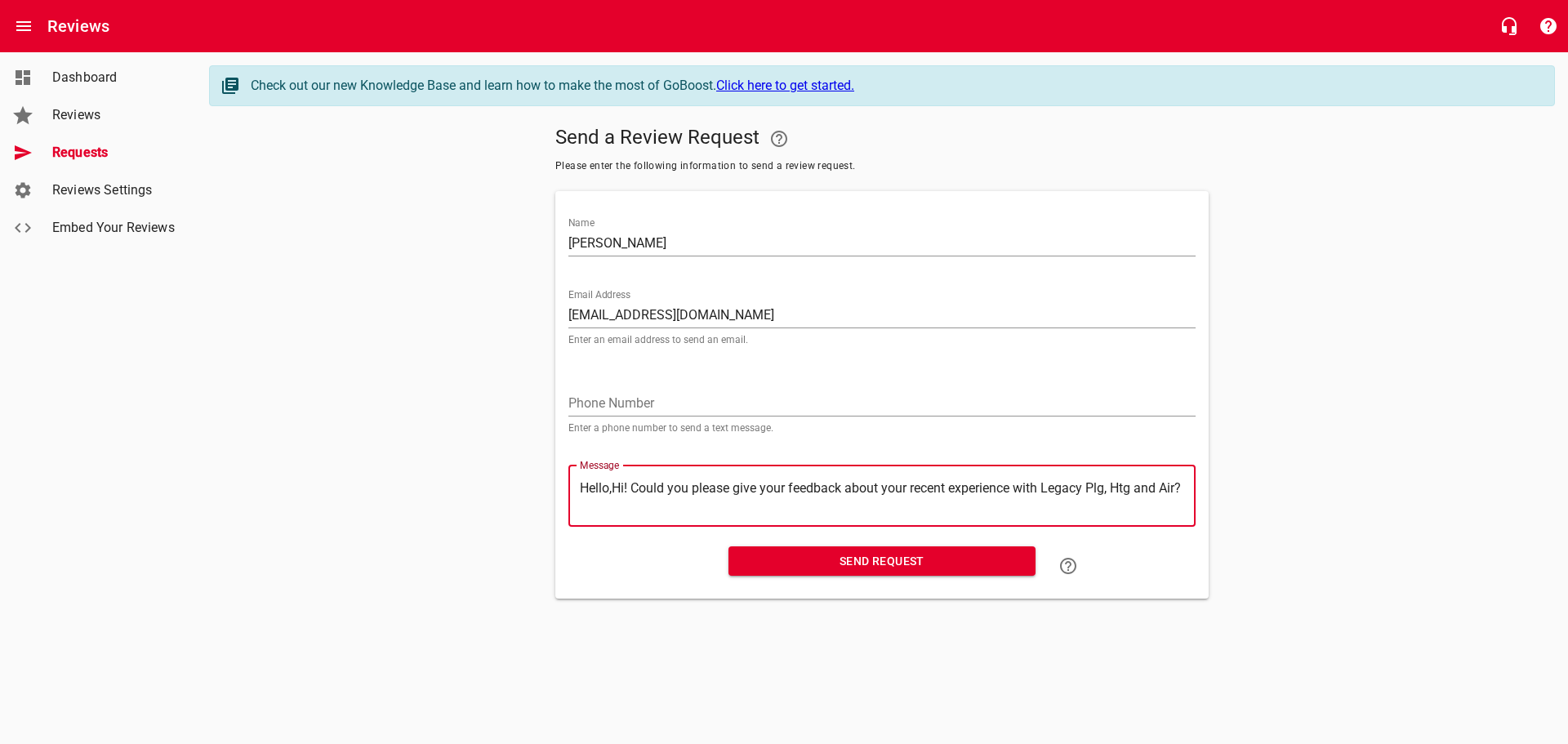
type textarea "HelloHi! Could you please give your feedback about your recent experience with …"
type textarea "HellHi! Could you please give your feedback about your recent experience with L…"
type textarea "HelHi! Could you please give your feedback about your recent experience with Le…"
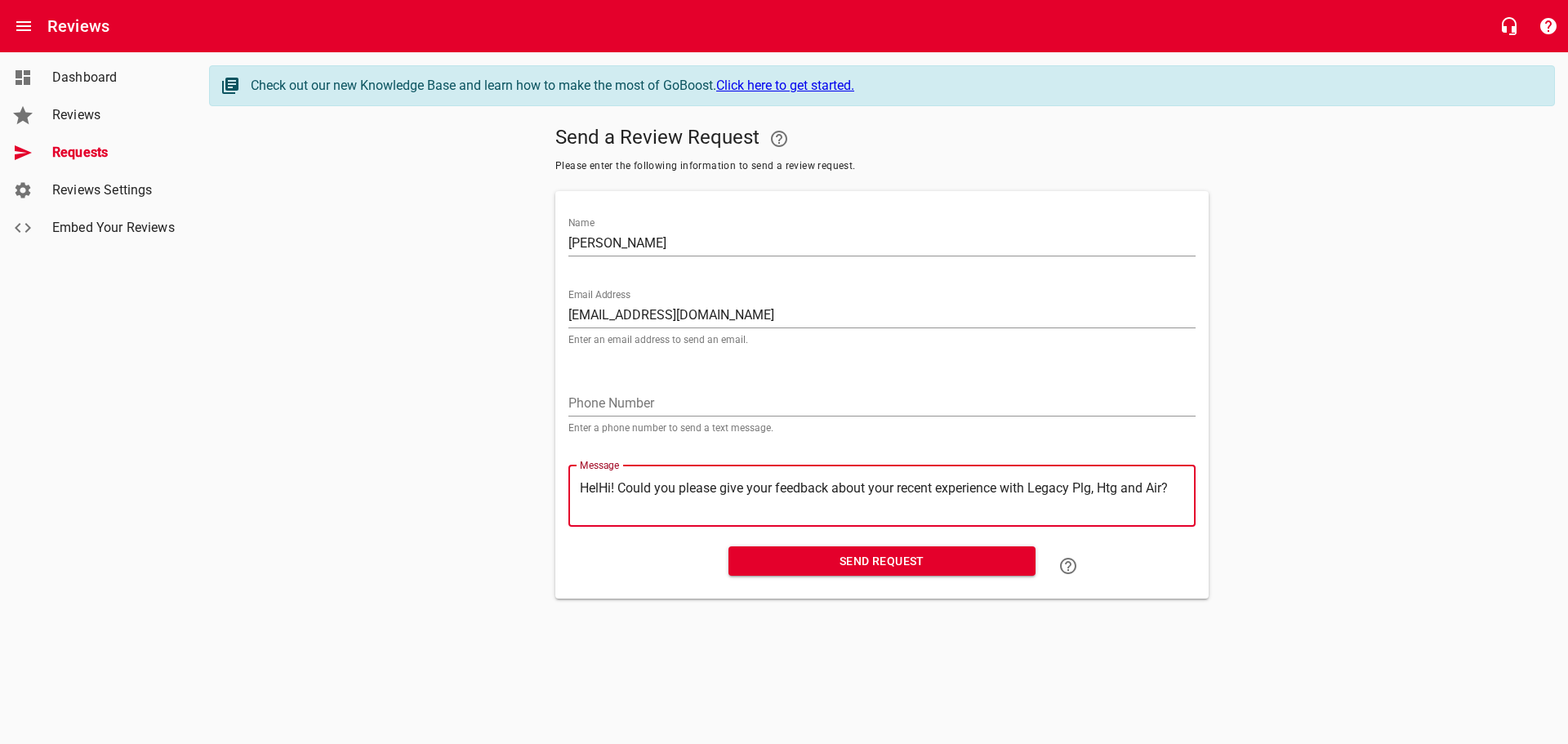
type textarea "HeHi! Could you please give your feedback about your recent experience with Leg…"
type textarea "HHi! Could you please give your feedback about your recent experience with Lega…"
type textarea "Hi! Could you please give your feedback about your recent experience with Legac…"
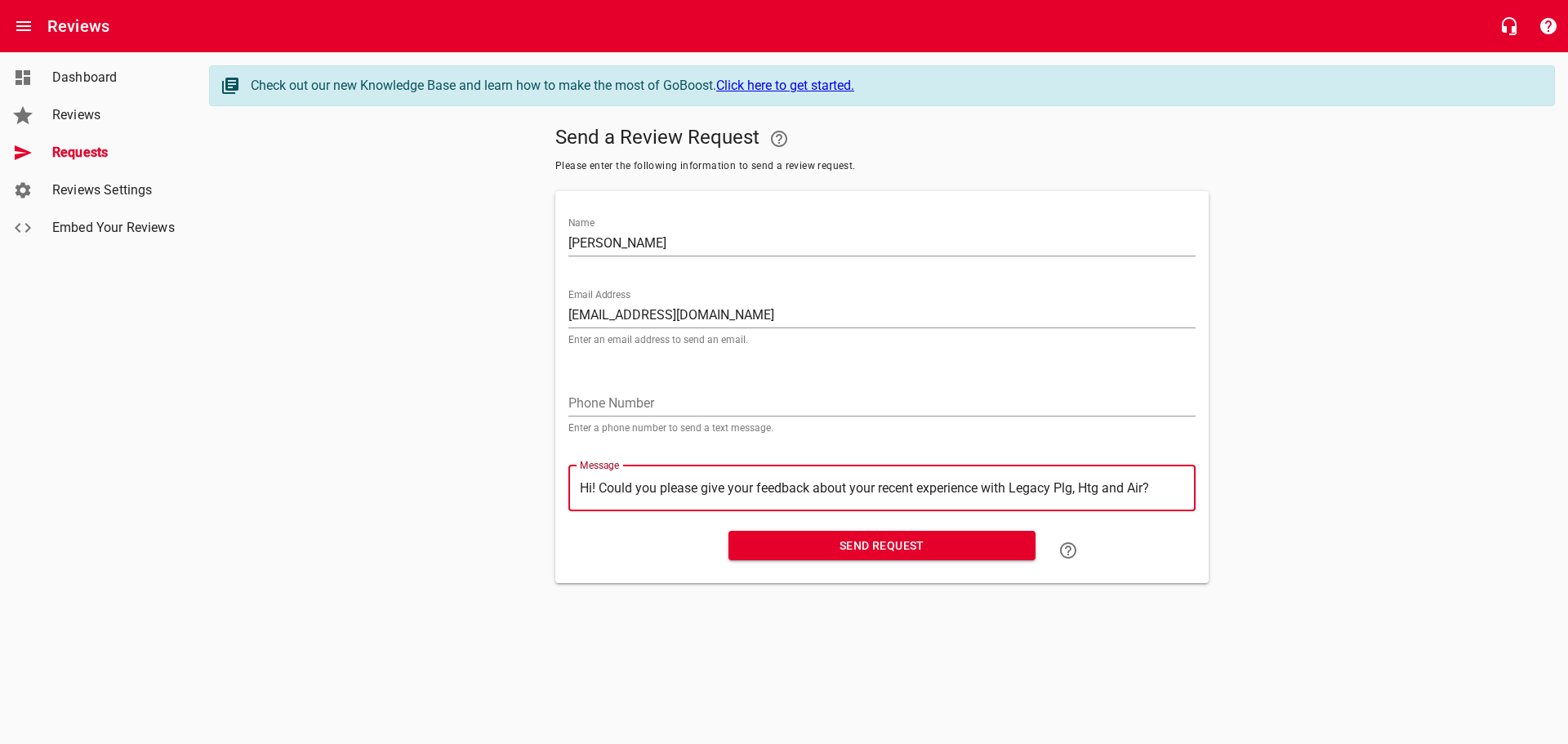
type textarea "Hi! Could you please give your feedback about your recent experience with Legac…"
click at [873, 537] on span "Send Request" at bounding box center [882, 546] width 281 height 21
